Goal: Task Accomplishment & Management: Manage account settings

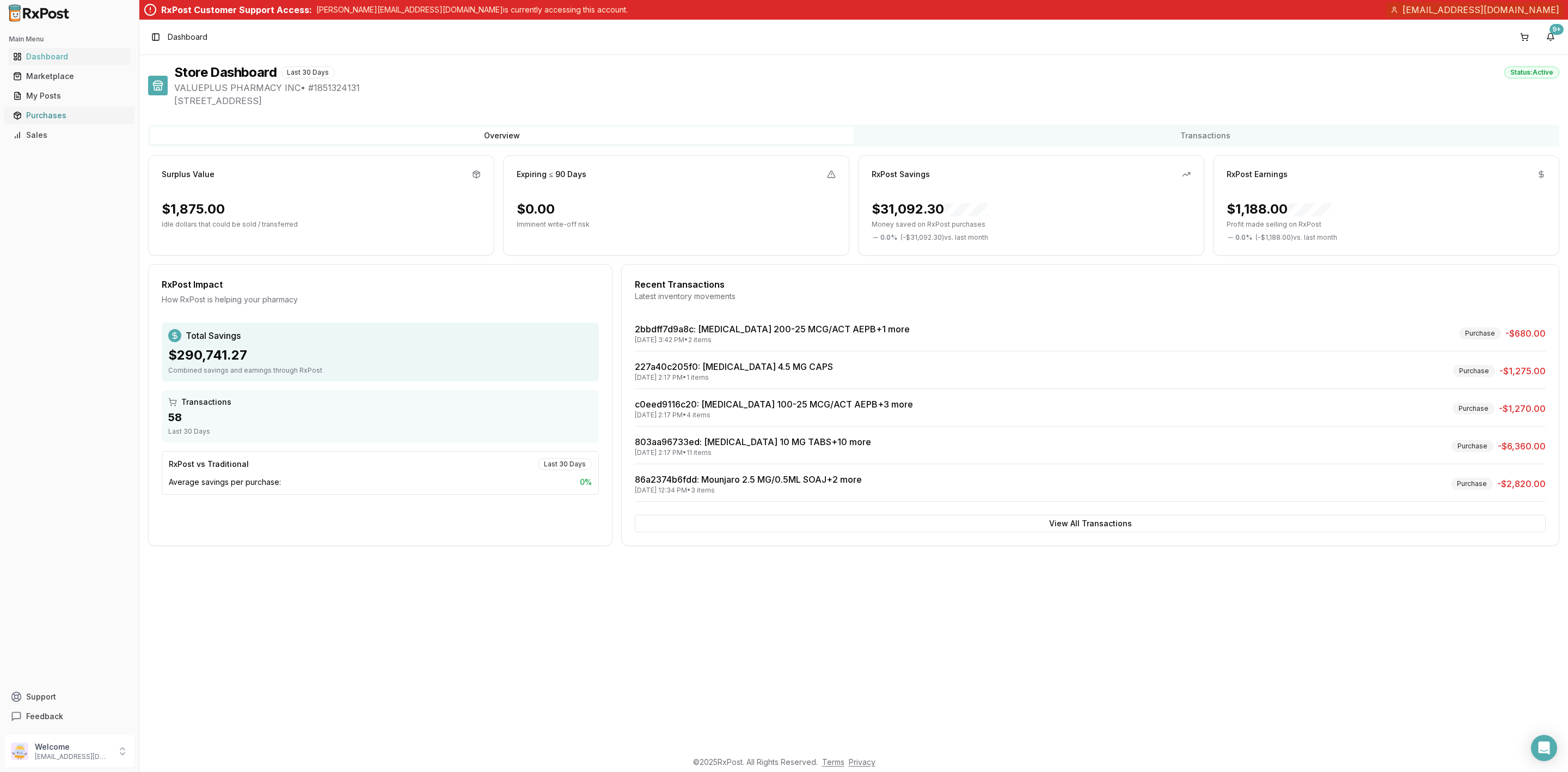
click at [47, 118] on div "Purchases" at bounding box center [69, 116] width 112 height 11
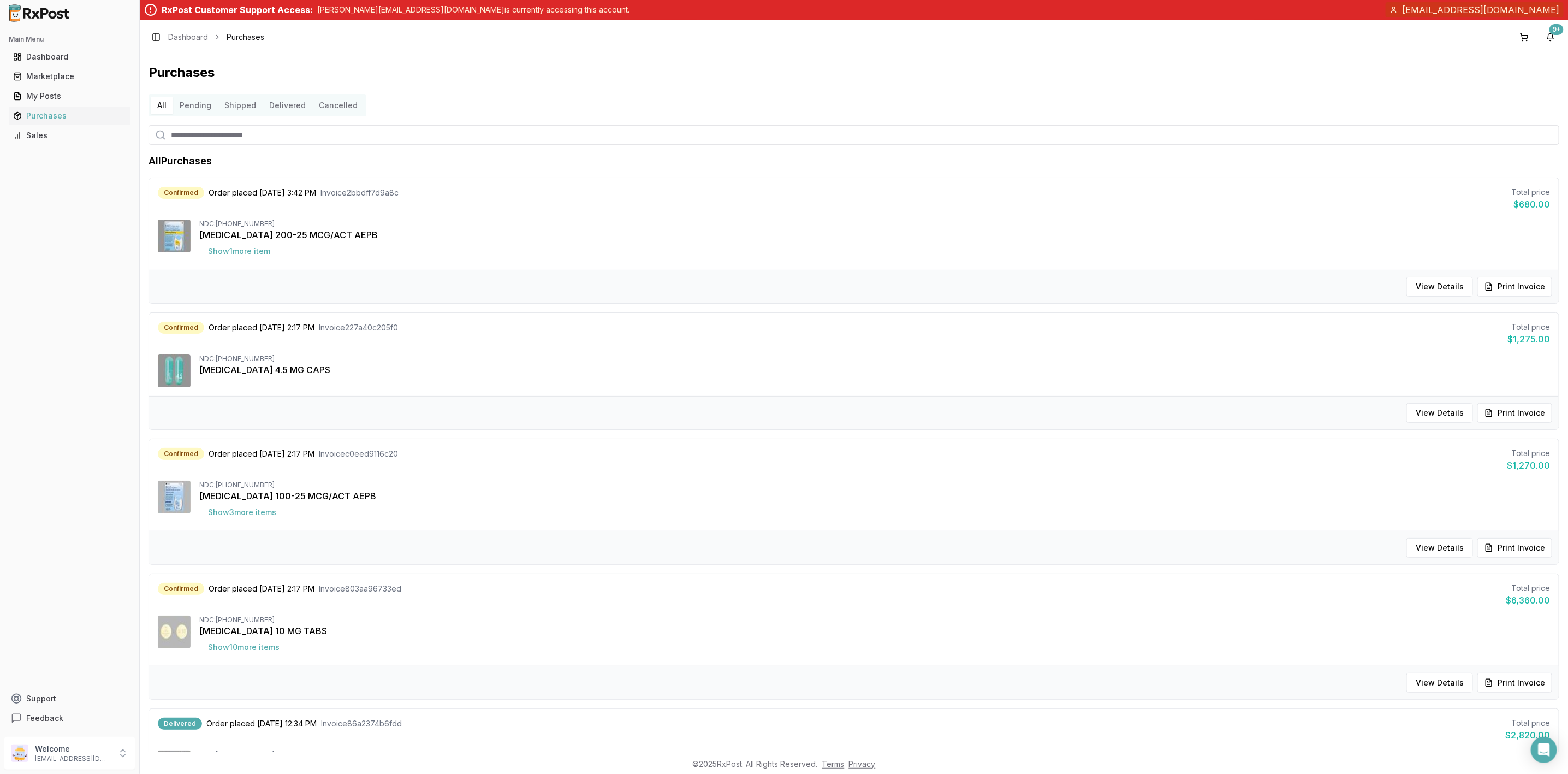
click at [246, 137] on input "search" at bounding box center [854, 135] width 1411 height 20
type input "*********"
click at [519, 115] on div "All Pending Shipped Delivered Cancelled" at bounding box center [854, 105] width 1411 height 22
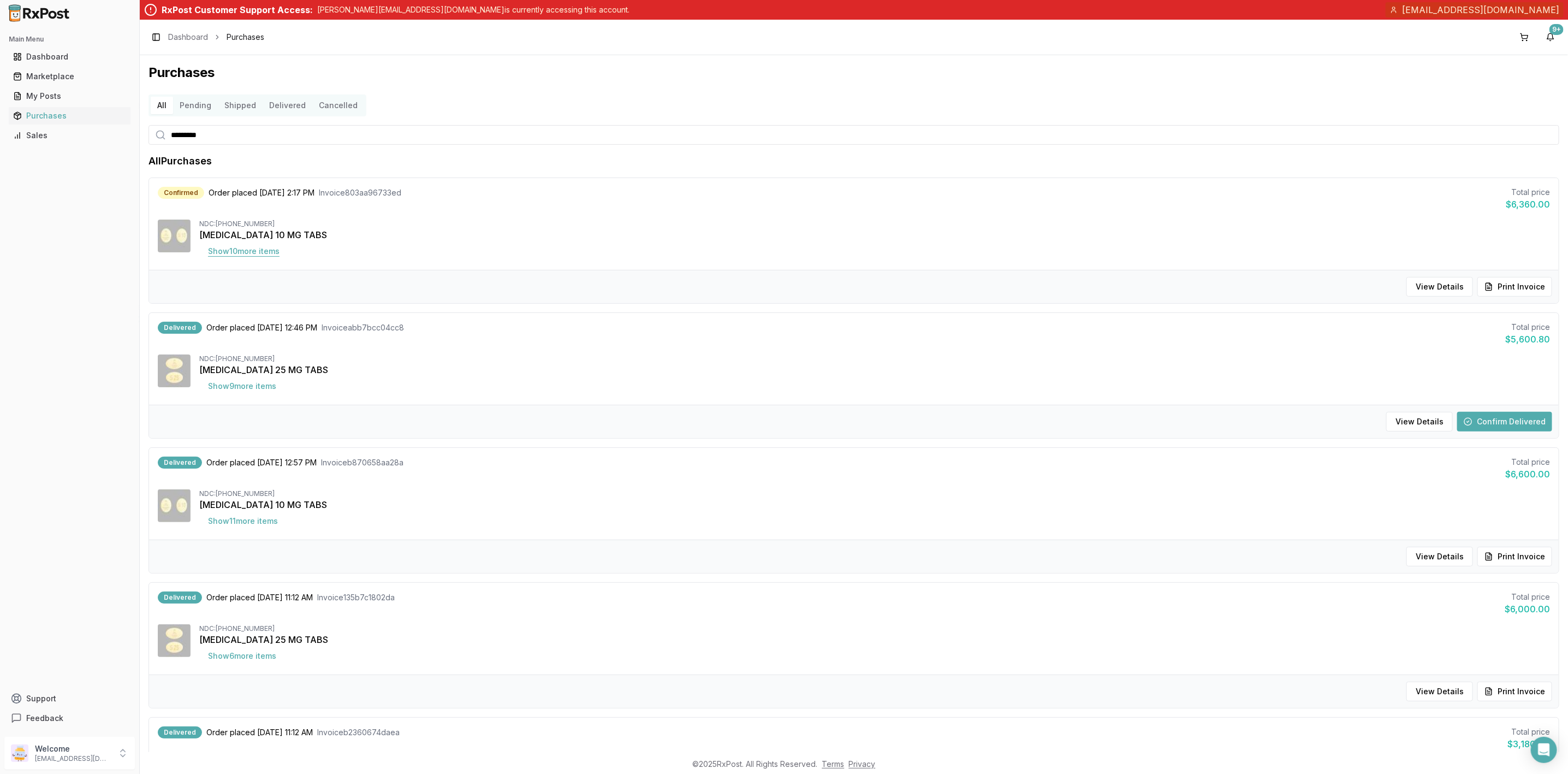
click at [239, 259] on button "Show 10 more item s" at bounding box center [243, 251] width 89 height 20
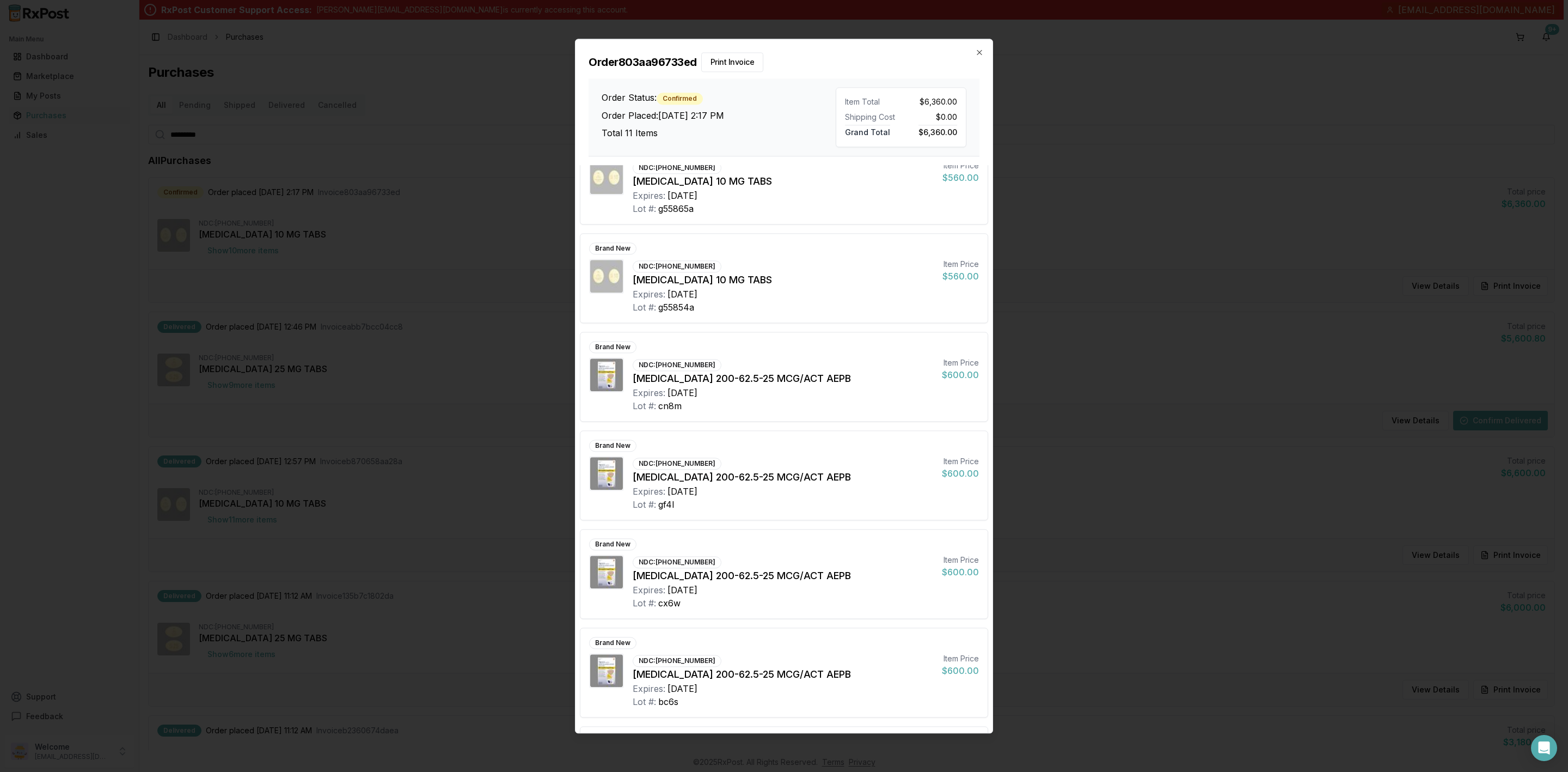
scroll to position [197, 0]
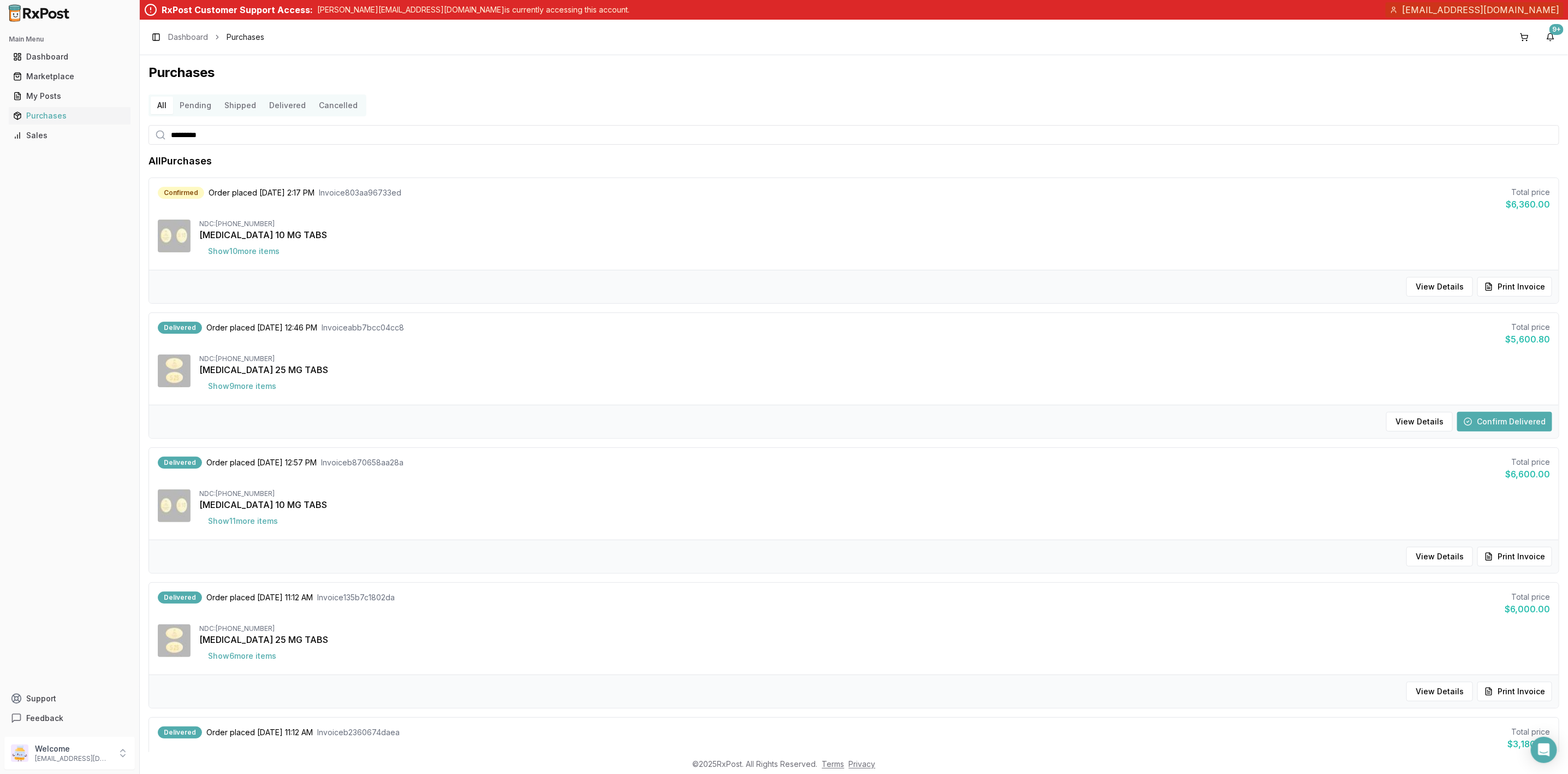
click at [222, 139] on input "*********" at bounding box center [854, 135] width 1411 height 20
type input "*******"
click at [526, 169] on div "All Purchases" at bounding box center [854, 161] width 1411 height 15
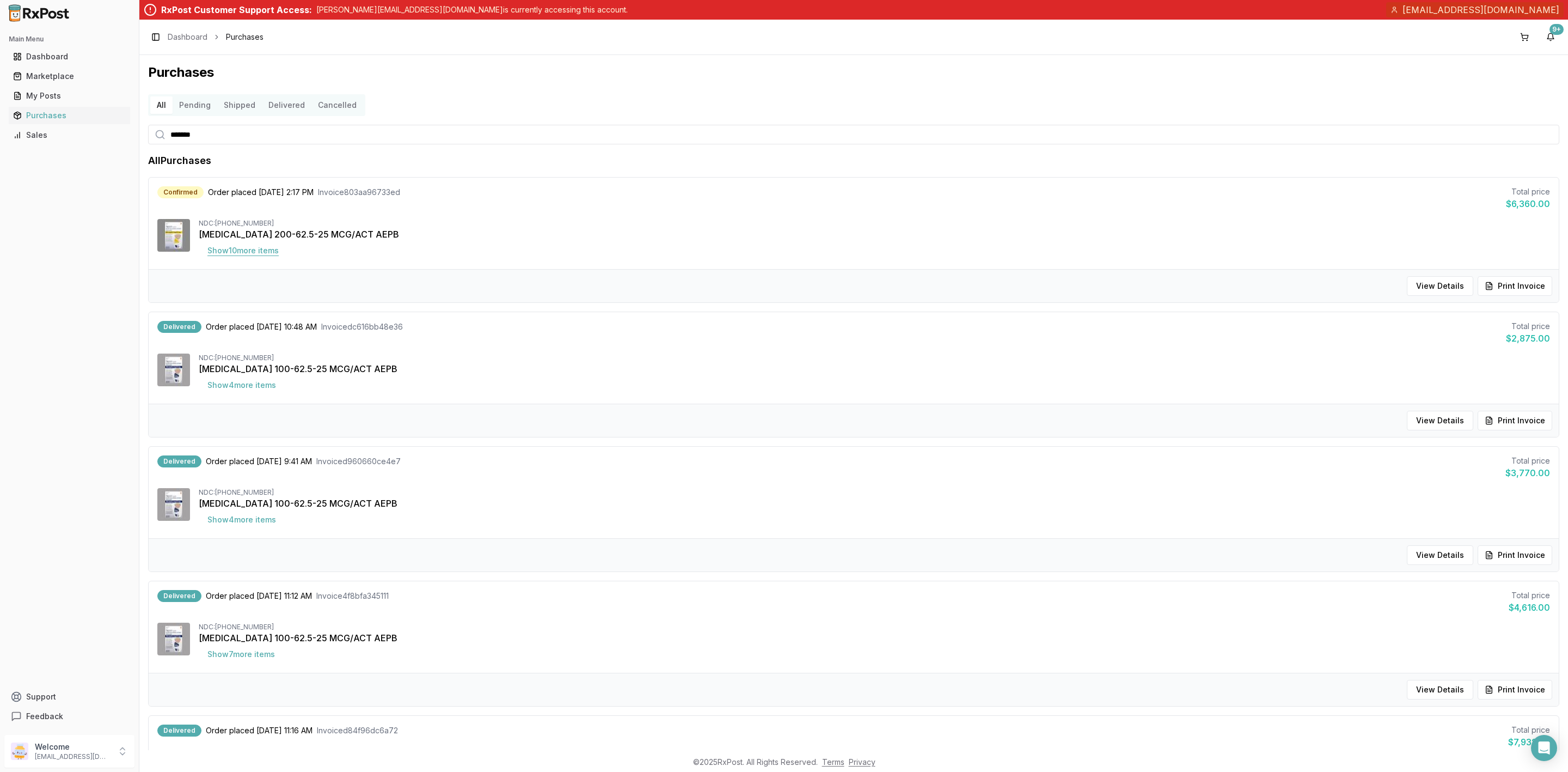
click at [233, 256] on button "Show 10 more item s" at bounding box center [243, 251] width 88 height 20
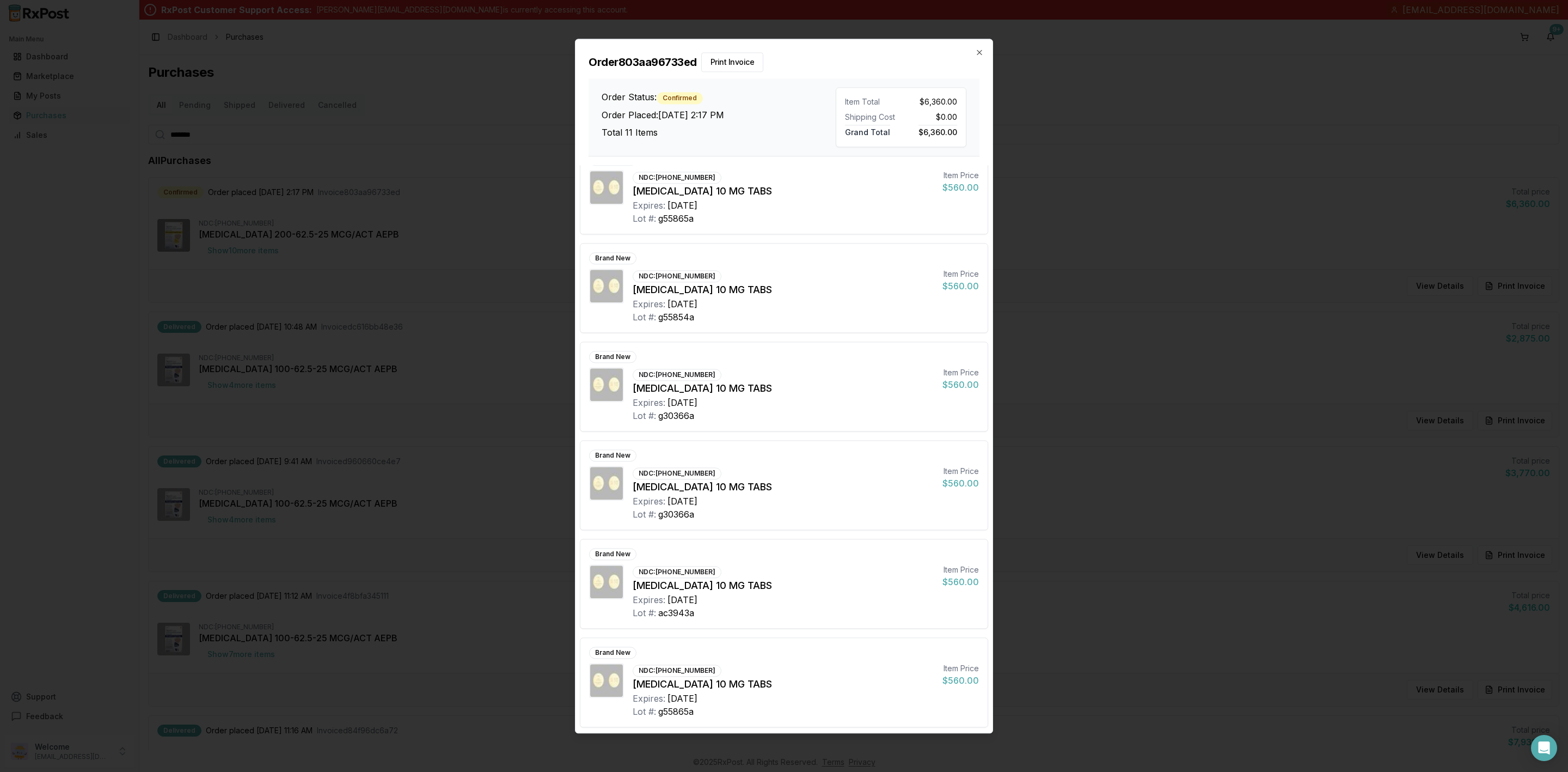
scroll to position [523, 0]
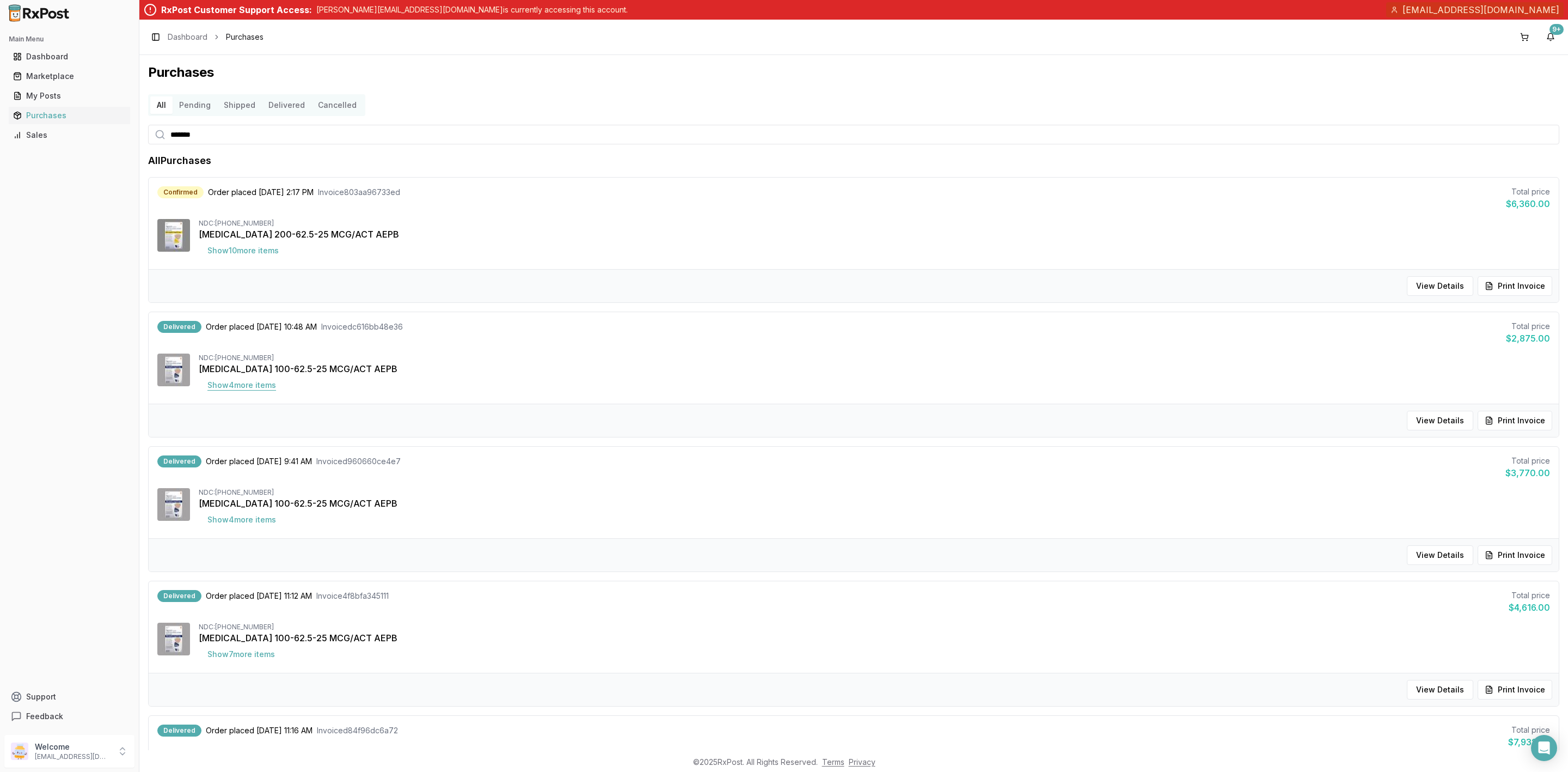
click at [263, 389] on button "Show 4 more item s" at bounding box center [241, 385] width 86 height 20
click at [425, 428] on div "View Details Print Invoice" at bounding box center [853, 420] width 1410 height 33
drag, startPoint x: 201, startPoint y: 139, endPoint x: 149, endPoint y: 140, distance: 52.0
click at [151, 140] on div "*******" at bounding box center [853, 135] width 1411 height 20
click at [1449, 288] on button "View Details" at bounding box center [1440, 286] width 66 height 20
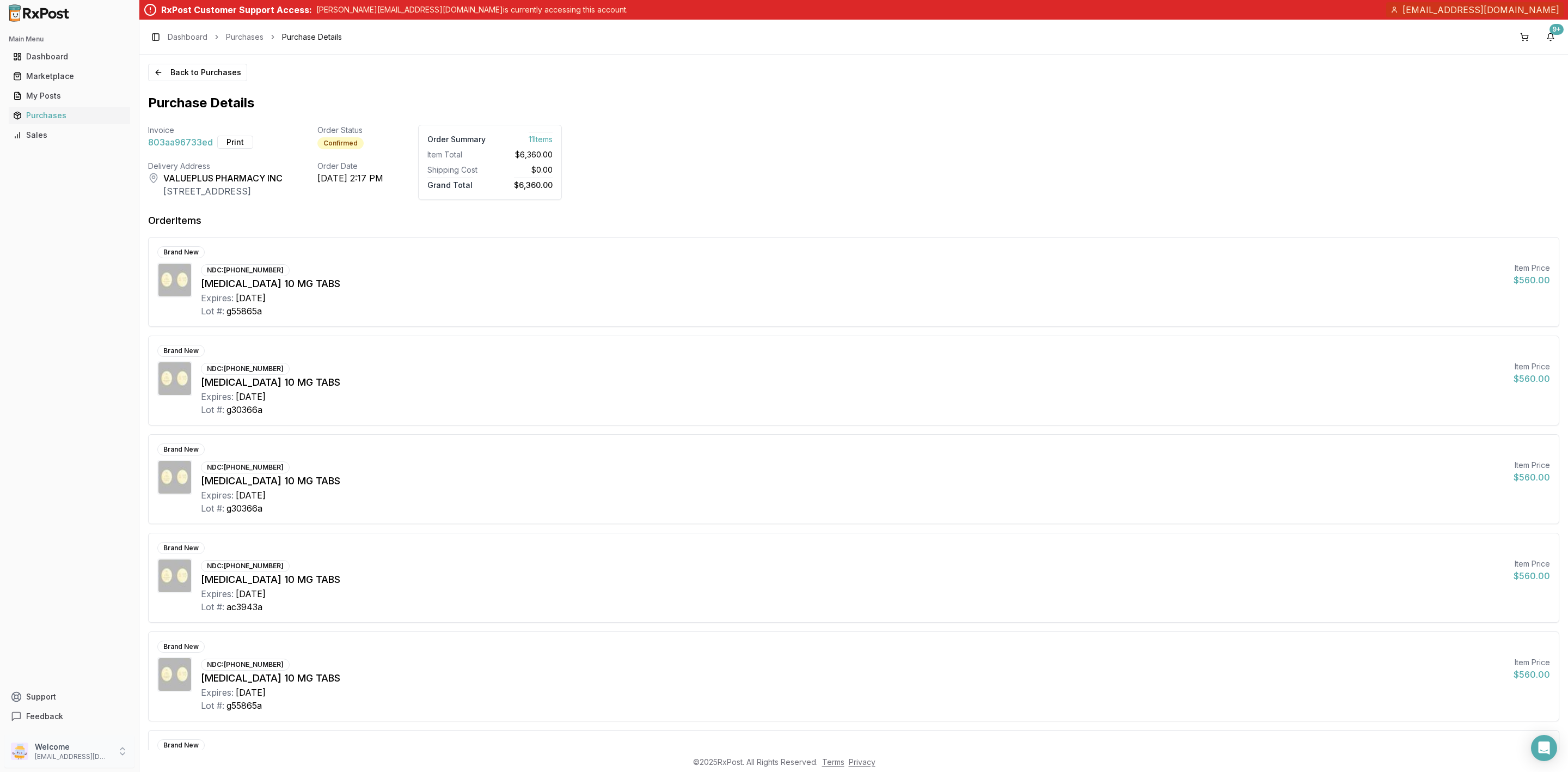
click at [69, 757] on p "info@valuepluspharmacy.net" at bounding box center [73, 757] width 76 height 9
click at [218, 757] on span "Sign Out" at bounding box center [197, 754] width 103 height 11
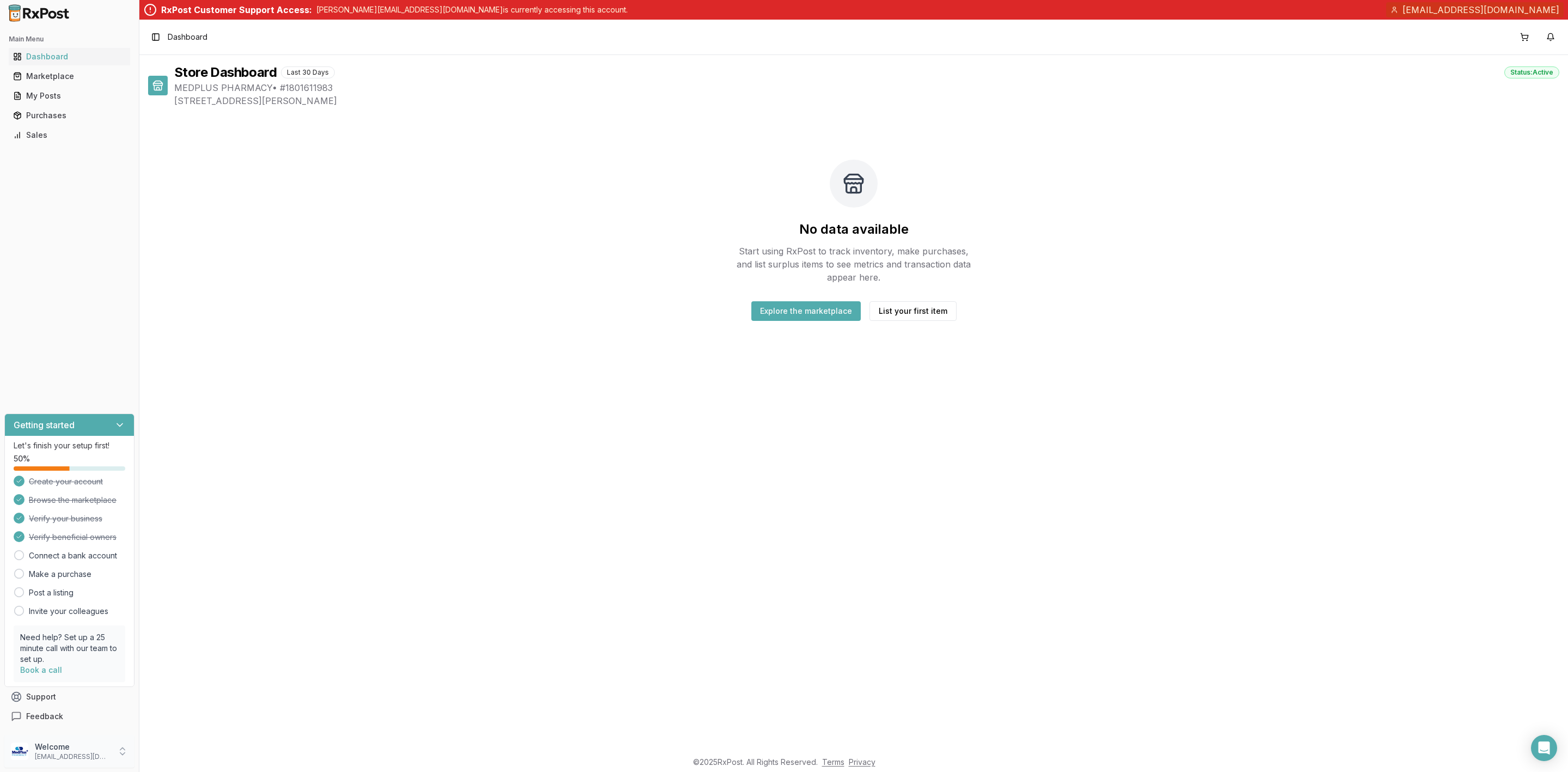
click at [77, 754] on p "[EMAIL_ADDRESS][DOMAIN_NAME]" at bounding box center [73, 757] width 76 height 9
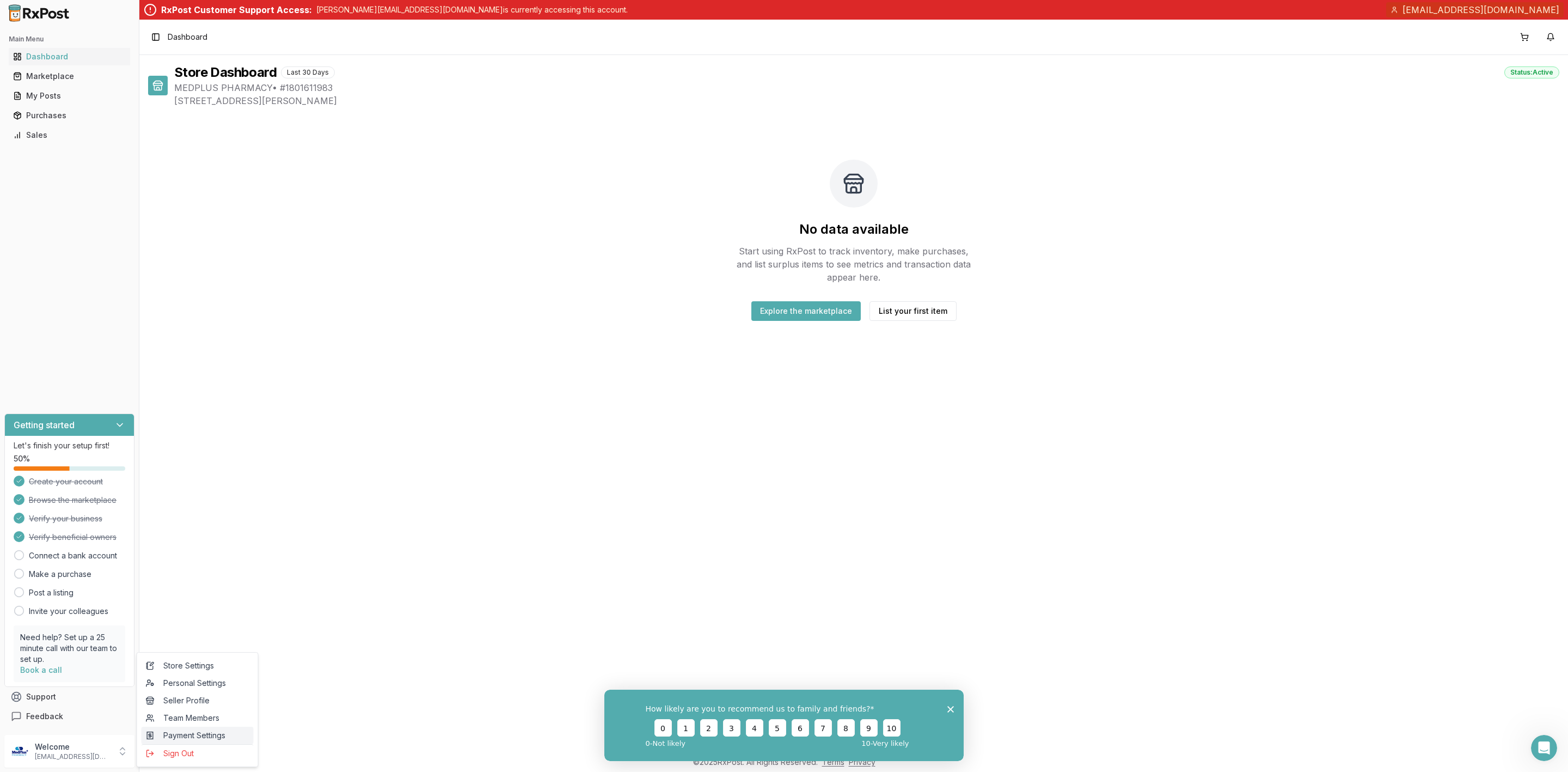
click at [202, 739] on span "Payment Settings" at bounding box center [197, 735] width 103 height 11
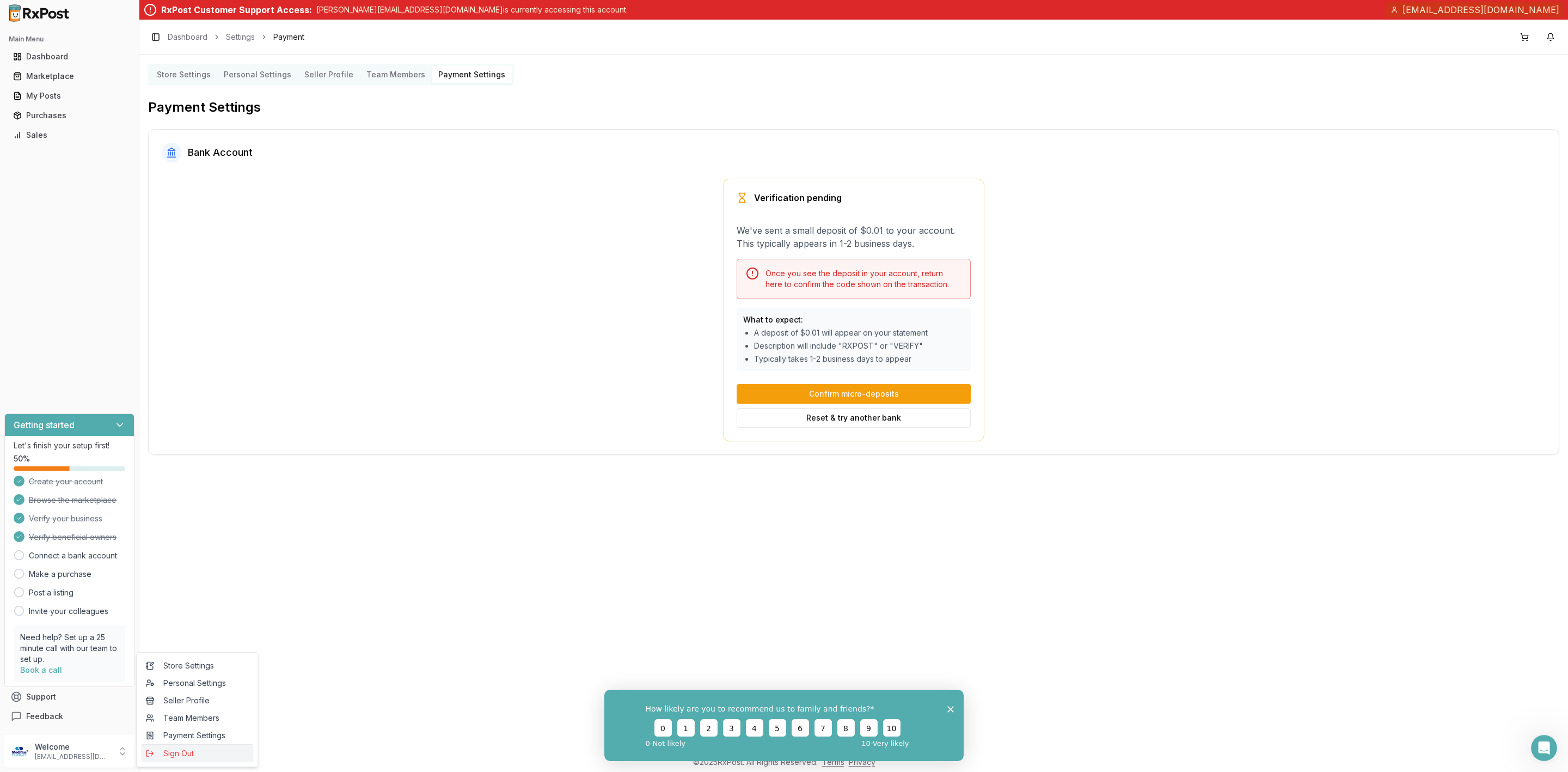
click at [197, 757] on span "Sign Out" at bounding box center [197, 754] width 103 height 11
